Goal: Task Accomplishment & Management: Complete application form

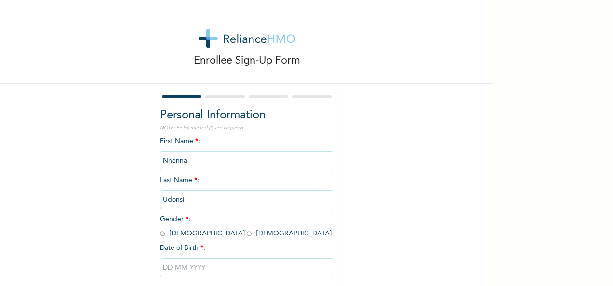
click at [173, 163] on input "Nnenna" at bounding box center [247, 160] width 174 height 19
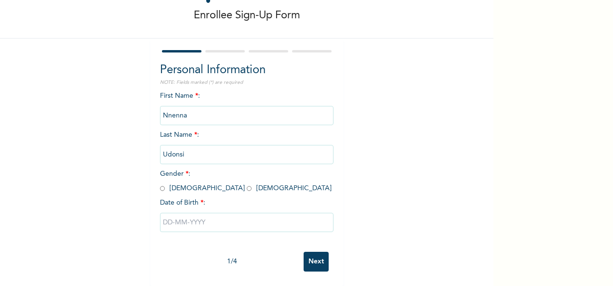
scroll to position [54, 0]
click at [247, 184] on input "radio" at bounding box center [249, 188] width 5 height 9
radio input "true"
click at [180, 215] on input "text" at bounding box center [247, 222] width 174 height 19
select select "8"
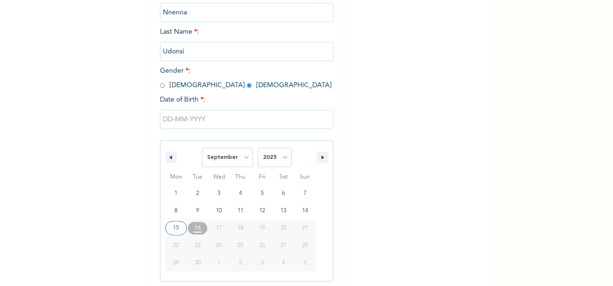
scroll to position [152, 0]
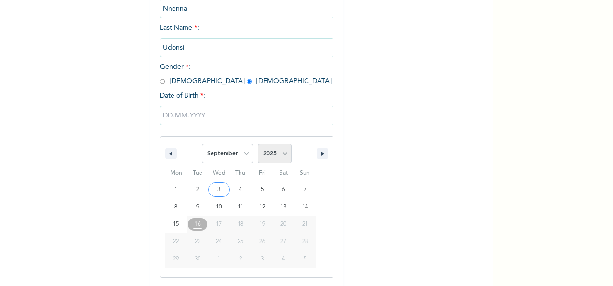
click at [281, 151] on select "2025 2024 2023 2022 2021 2020 2019 2018 2017 2016 2015 2014 2013 2012 2011 2010…" at bounding box center [275, 153] width 34 height 19
select select "1988"
click at [258, 145] on select "2025 2024 2023 2022 2021 2020 2019 2018 2017 2016 2015 2014 2013 2012 2011 2010…" at bounding box center [275, 153] width 34 height 19
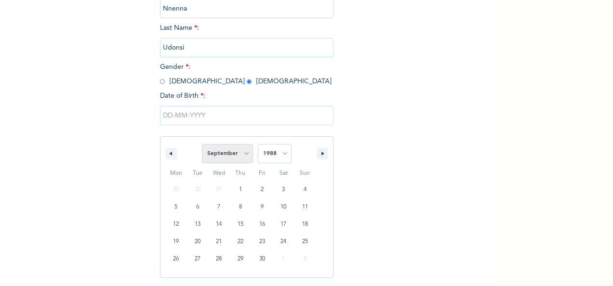
click at [242, 154] on select "January February March April May June July August September October November De…" at bounding box center [227, 153] width 51 height 19
select select "10"
click at [202, 145] on select "January February March April May June July August September October November De…" at bounding box center [227, 153] width 51 height 19
type input "[DATE]"
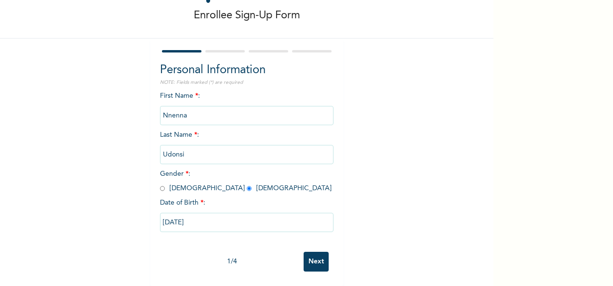
click at [314, 252] on input "Next" at bounding box center [316, 262] width 25 height 20
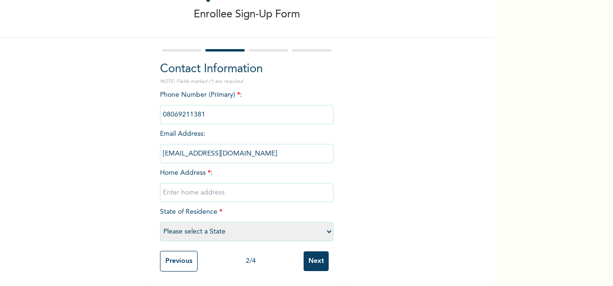
click at [211, 188] on input "text" at bounding box center [247, 192] width 174 height 19
type input "Plot [STREET_ADDRESS], Eleganza Bus Stop"
click at [178, 224] on select "Please select a State [PERSON_NAME] (FCT) [PERSON_NAME] Ibom [GEOGRAPHIC_DATA] …" at bounding box center [247, 231] width 174 height 19
select select "25"
click at [160, 222] on select "Please select a State [PERSON_NAME] (FCT) [PERSON_NAME] Ibom [GEOGRAPHIC_DATA] …" at bounding box center [247, 231] width 174 height 19
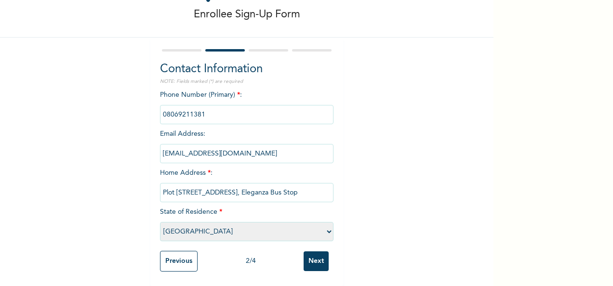
scroll to position [55, 0]
click at [318, 252] on input "Next" at bounding box center [316, 262] width 25 height 20
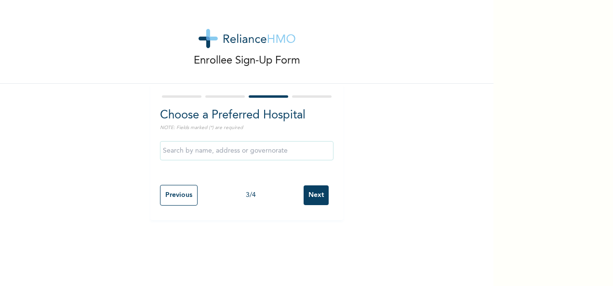
scroll to position [0, 0]
click at [204, 152] on input "text" at bounding box center [247, 150] width 174 height 19
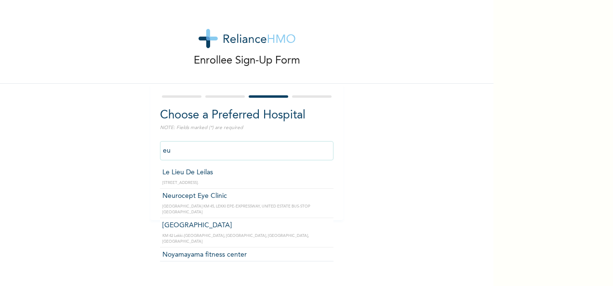
type input "e"
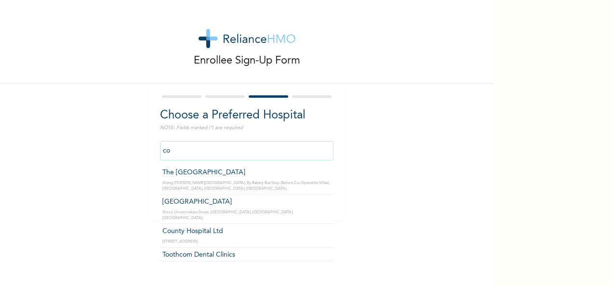
type input "c"
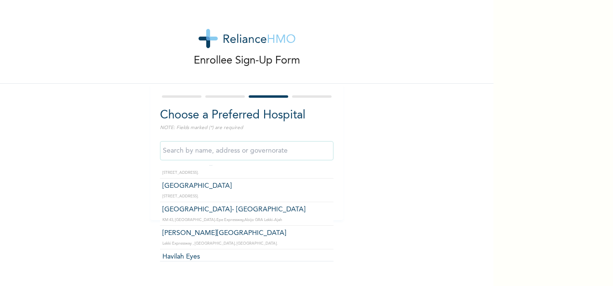
scroll to position [482, 0]
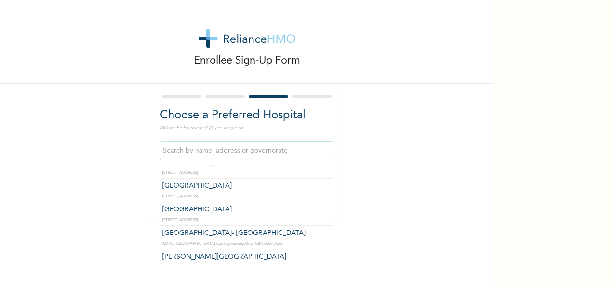
click at [586, 130] on div "Enrollee Sign-Up Form Choose a Preferred Hospital NOTE: Fields marked (*) are r…" at bounding box center [306, 143] width 613 height 286
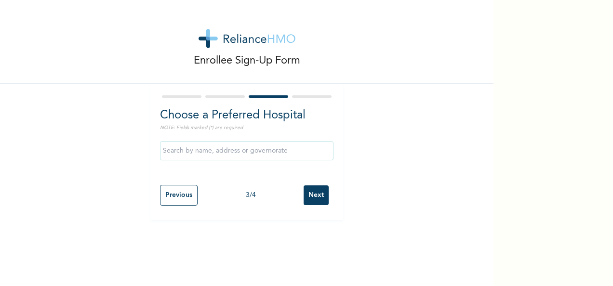
click at [316, 197] on input "Next" at bounding box center [316, 196] width 25 height 20
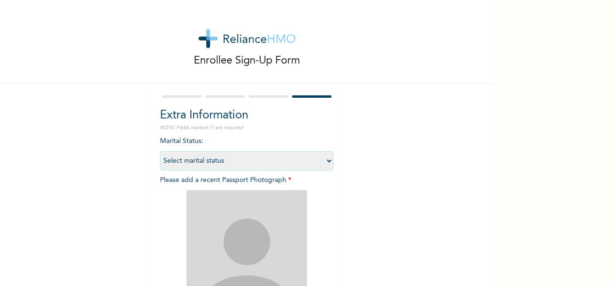
click at [311, 161] on select "Select marital status [DEMOGRAPHIC_DATA] Married [DEMOGRAPHIC_DATA] Widow/[DEMO…" at bounding box center [247, 160] width 174 height 19
select select "1"
click at [160, 151] on select "Select marital status [DEMOGRAPHIC_DATA] Married [DEMOGRAPHIC_DATA] Widow/[DEMO…" at bounding box center [247, 160] width 174 height 19
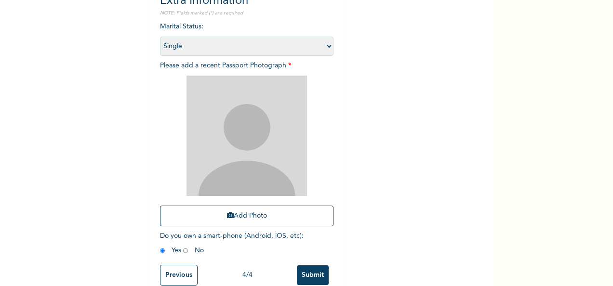
scroll to position [137, 0]
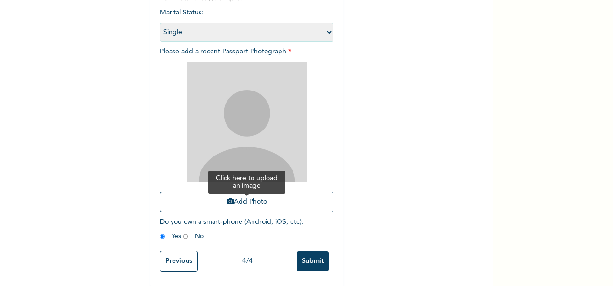
click at [238, 195] on button "Add Photo" at bounding box center [247, 202] width 174 height 21
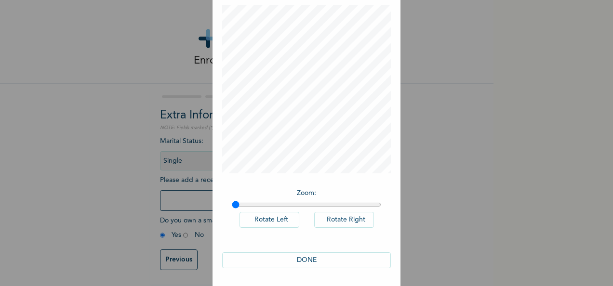
scroll to position [50, 0]
click at [323, 260] on button "DONE" at bounding box center [306, 260] width 169 height 16
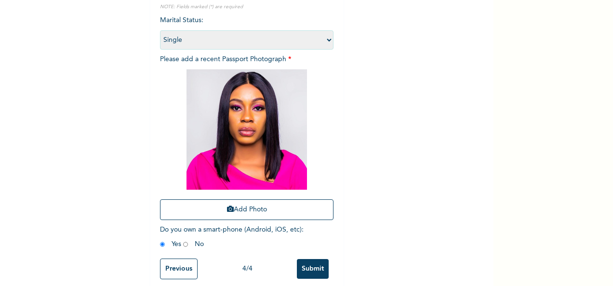
scroll to position [137, 0]
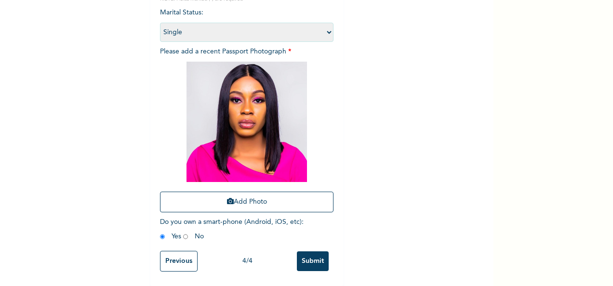
click at [309, 252] on input "Submit" at bounding box center [313, 262] width 32 height 20
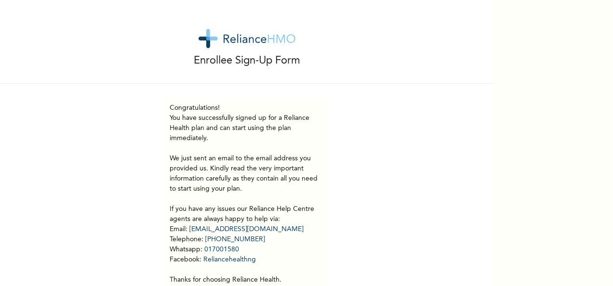
scroll to position [46, 0]
